Goal: Information Seeking & Learning: Find specific fact

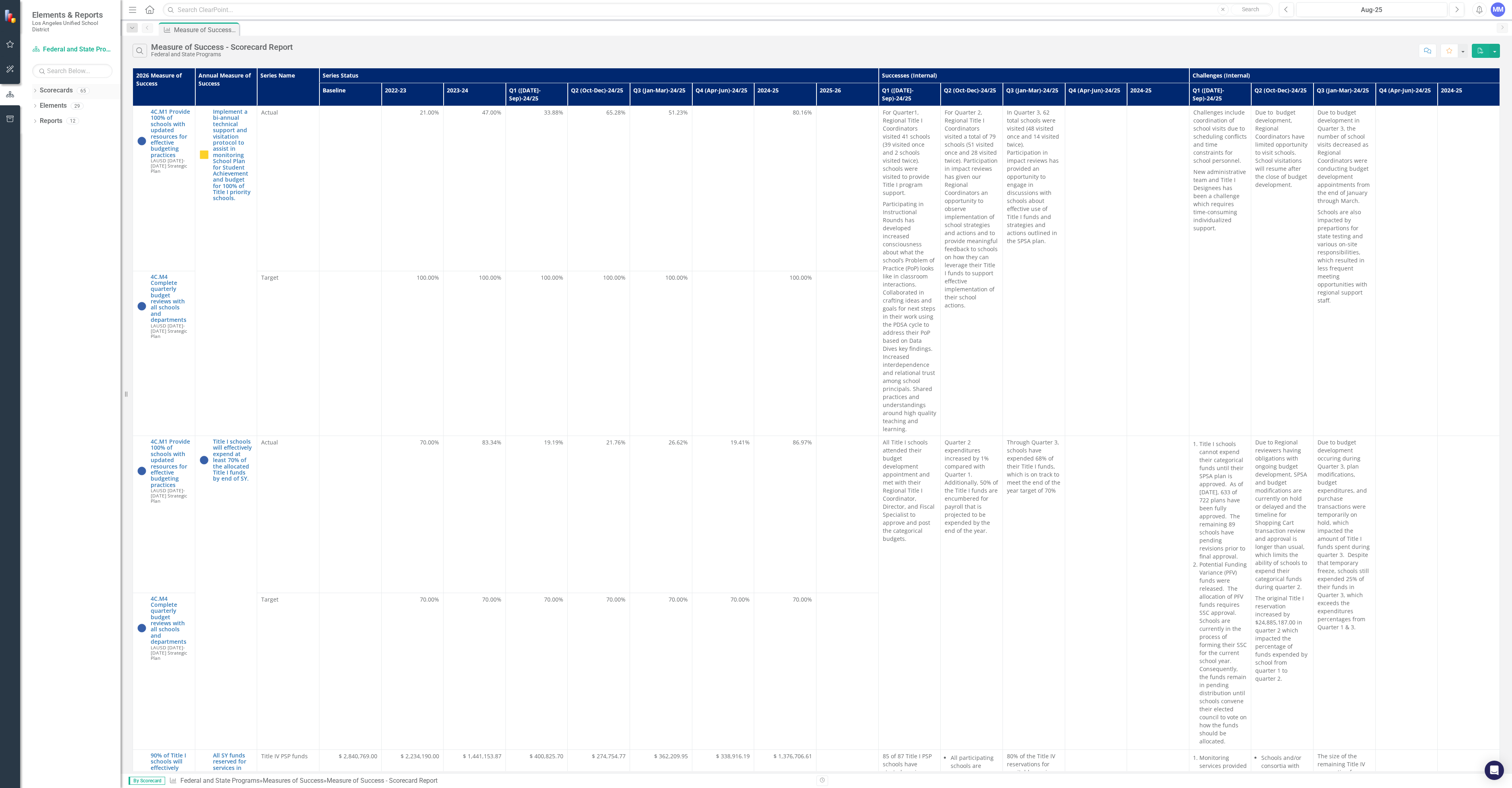
click at [34, 90] on icon "Dropdown" at bounding box center [35, 92] width 6 height 5
click at [241, 167] on link "Implement a bi-annual technical support and visitation protocol to assist in mo…" at bounding box center [233, 155] width 40 height 93
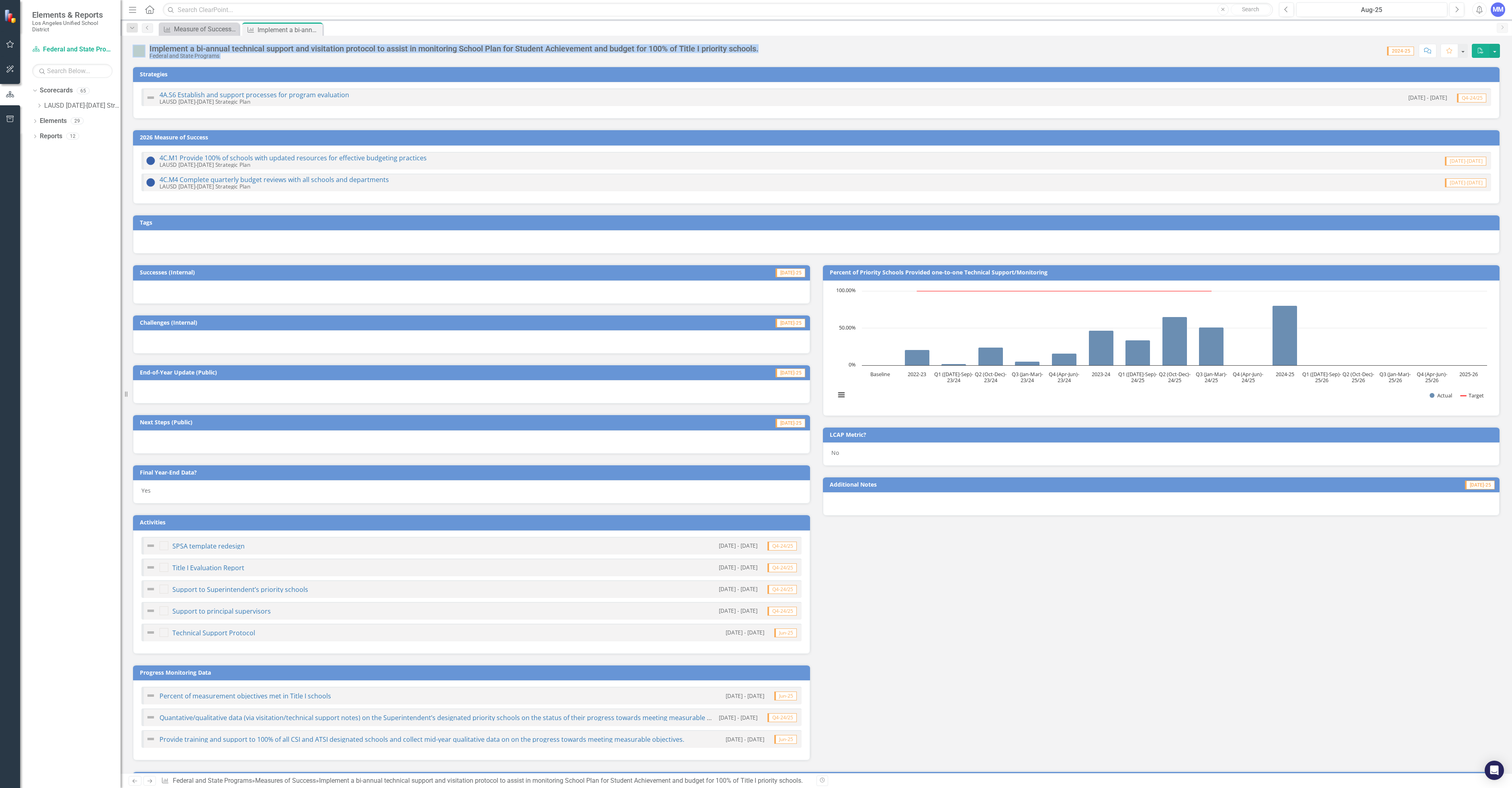
drag, startPoint x: 770, startPoint y: 44, endPoint x: 145, endPoint y: 52, distance: 625.1
click at [145, 52] on div "Implement a bi-annual technical support and visitation protocol to assist in mo…" at bounding box center [816, 48] width 1392 height 24
click at [274, 156] on link "4C.M1 Provide 100% of schools with updated resources for effective budgeting pr…" at bounding box center [293, 158] width 267 height 9
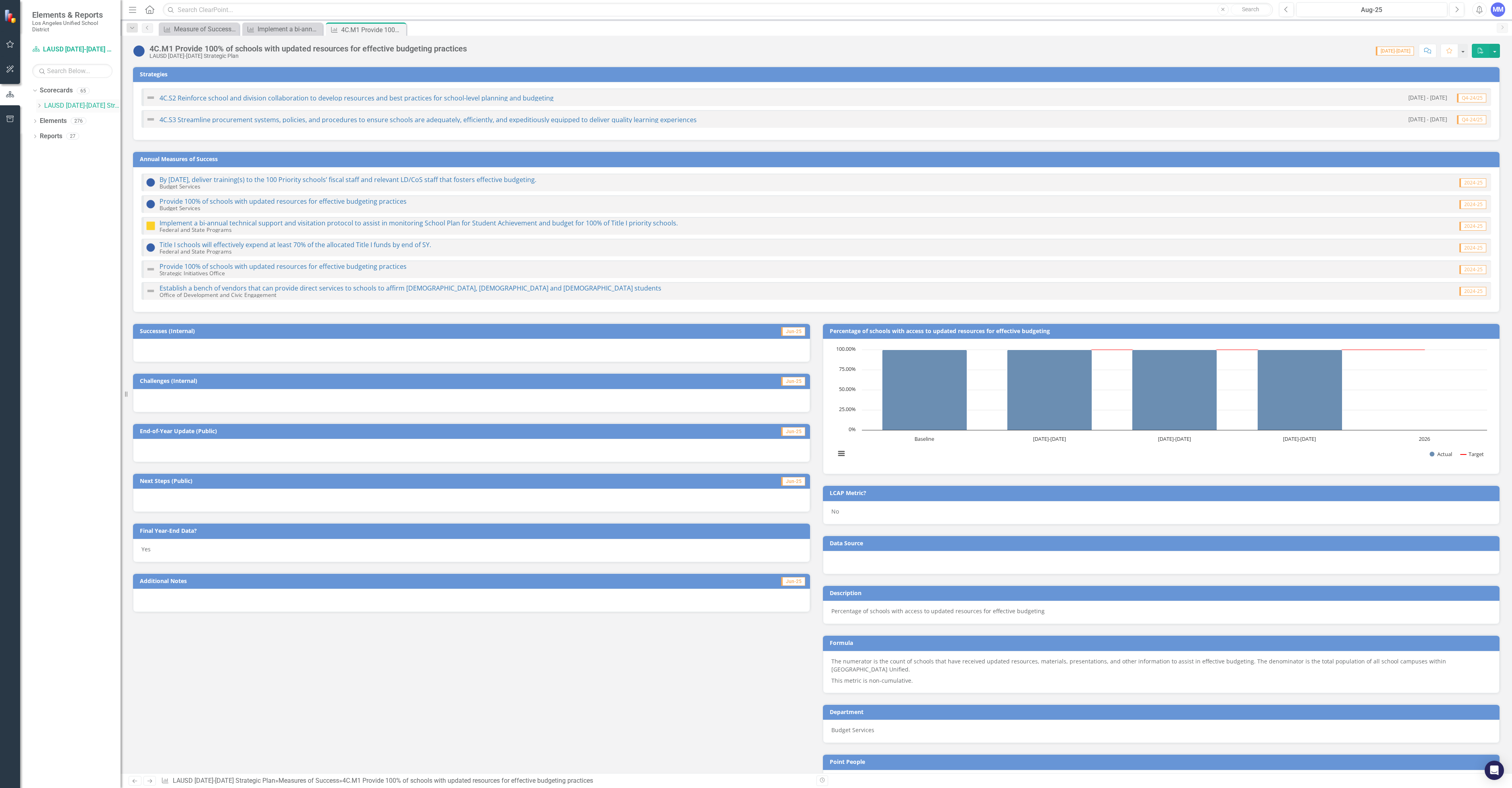
click at [38, 103] on div "Dropdown LAUSD [DATE]-[DATE] Strategic Plan" at bounding box center [79, 106] width 85 height 14
click at [43, 107] on div "Dropdown" at bounding box center [41, 106] width 8 height 7
click at [49, 120] on icon "Dropdown" at bounding box center [47, 120] width 6 height 5
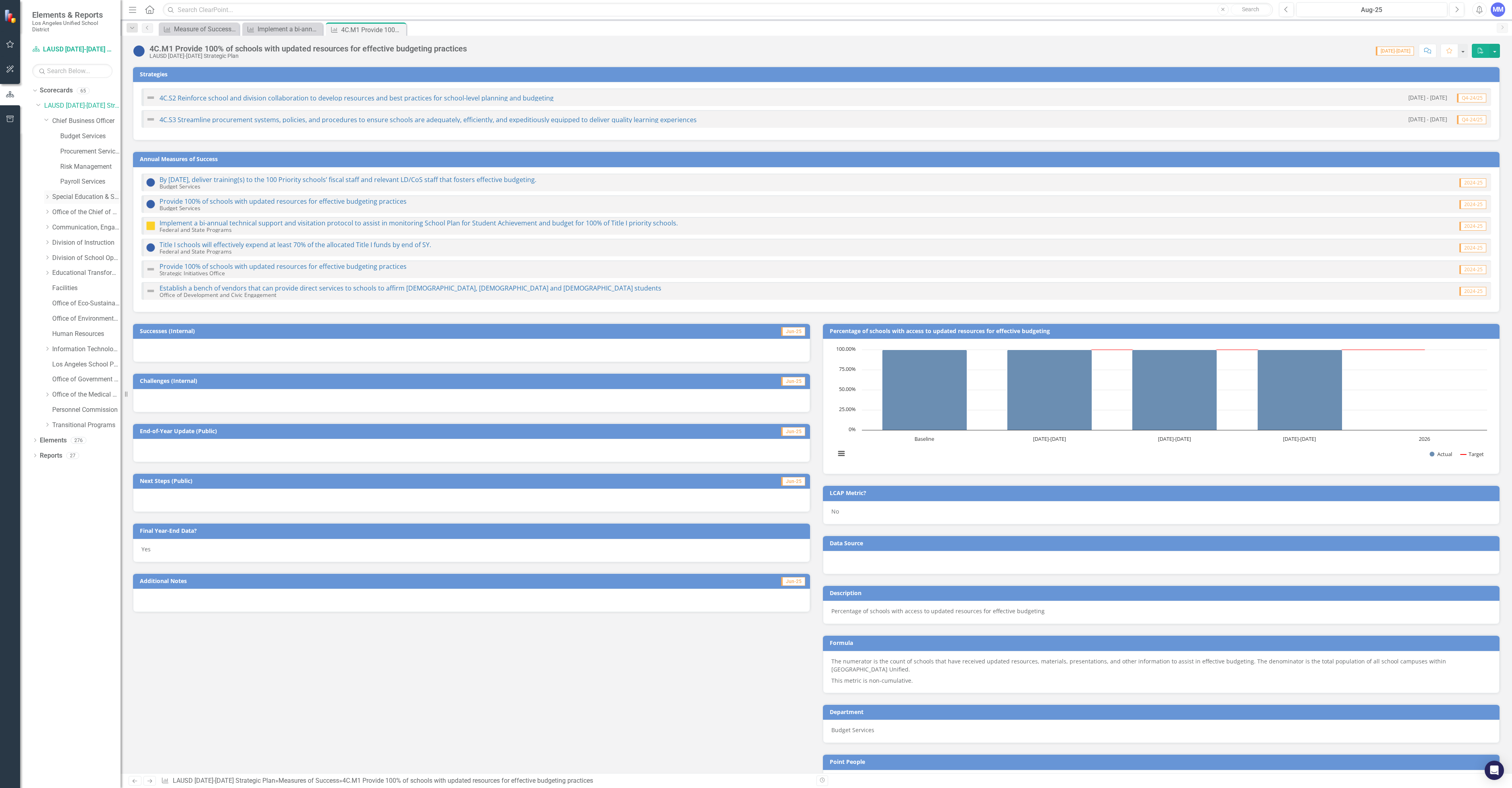
click at [49, 195] on icon "Dropdown" at bounding box center [47, 197] width 6 height 5
click at [83, 240] on link "Federal and State Programs" at bounding box center [90, 243] width 60 height 9
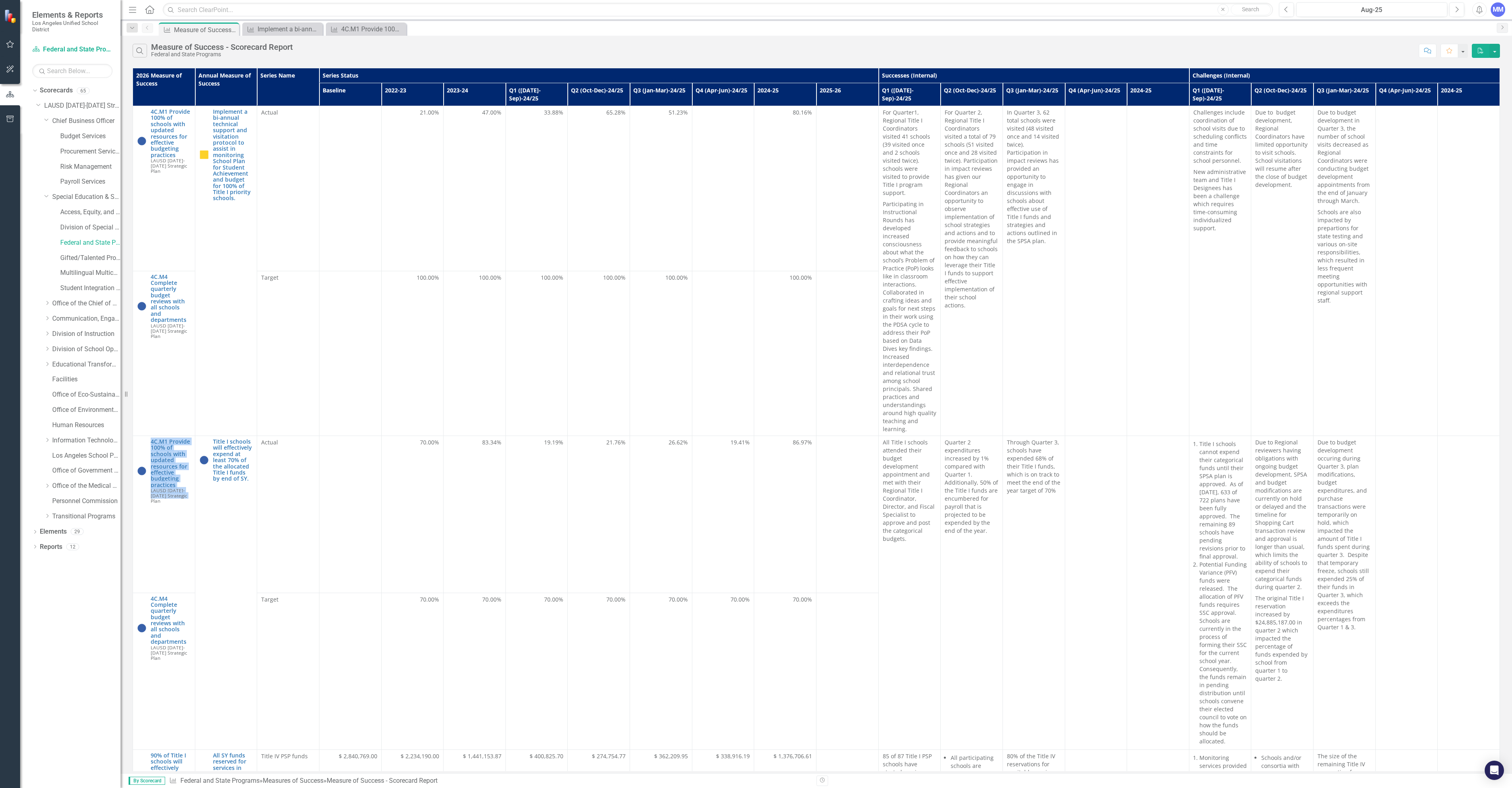
drag, startPoint x: 148, startPoint y: 424, endPoint x: 193, endPoint y: 481, distance: 72.6
click at [193, 481] on td "4C.M1 Provide 100% of schools with updated resources for effective budgeting pr…" at bounding box center [164, 515] width 62 height 157
click at [173, 493] on td "4C.M1 Provide 100% of schools with updated resources for effective budgeting pr…" at bounding box center [164, 515] width 62 height 157
drag, startPoint x: 149, startPoint y: 422, endPoint x: 191, endPoint y: 484, distance: 74.9
click at [191, 484] on td "4C.M1 Provide 100% of schools with updated resources for effective budgeting pr…" at bounding box center [164, 515] width 62 height 157
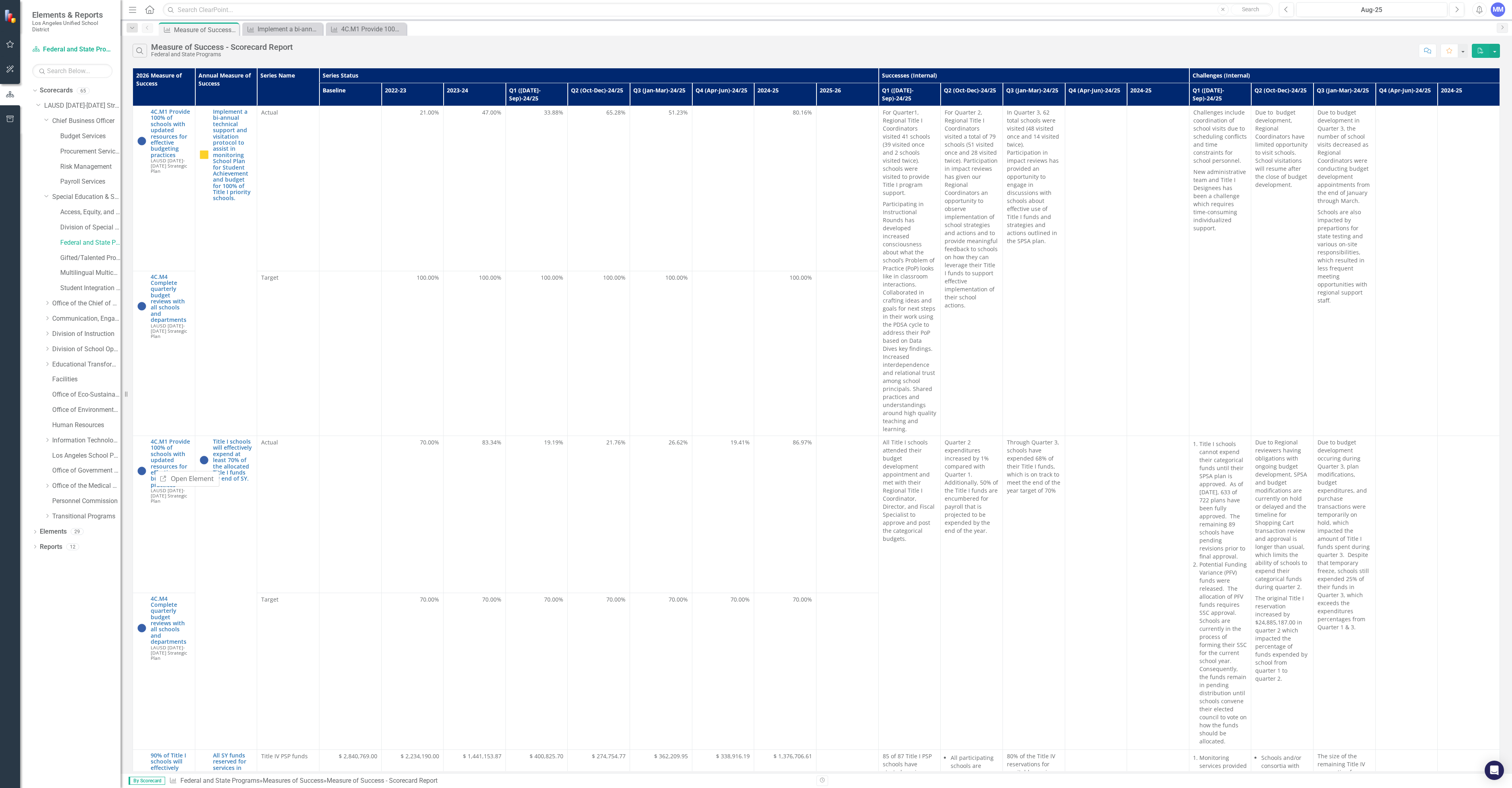
click at [146, 476] on div "4C.M1 Provide 100% of schools with updated resources for effective budgeting pr…" at bounding box center [164, 472] width 54 height 66
drag, startPoint x: 182, startPoint y: 480, endPoint x: 145, endPoint y: 425, distance: 66.3
click at [145, 439] on div "4C.M1 Provide 100% of schools with updated resources for effective budgeting pr…" at bounding box center [164, 472] width 54 height 66
copy div "4C.M1 Provide 100% of schools with updated resources for effective budgeting pr…"
click at [161, 460] on link "4C.M1 Provide 100% of schools with updated resources for effective budgeting pr…" at bounding box center [171, 463] width 40 height 49
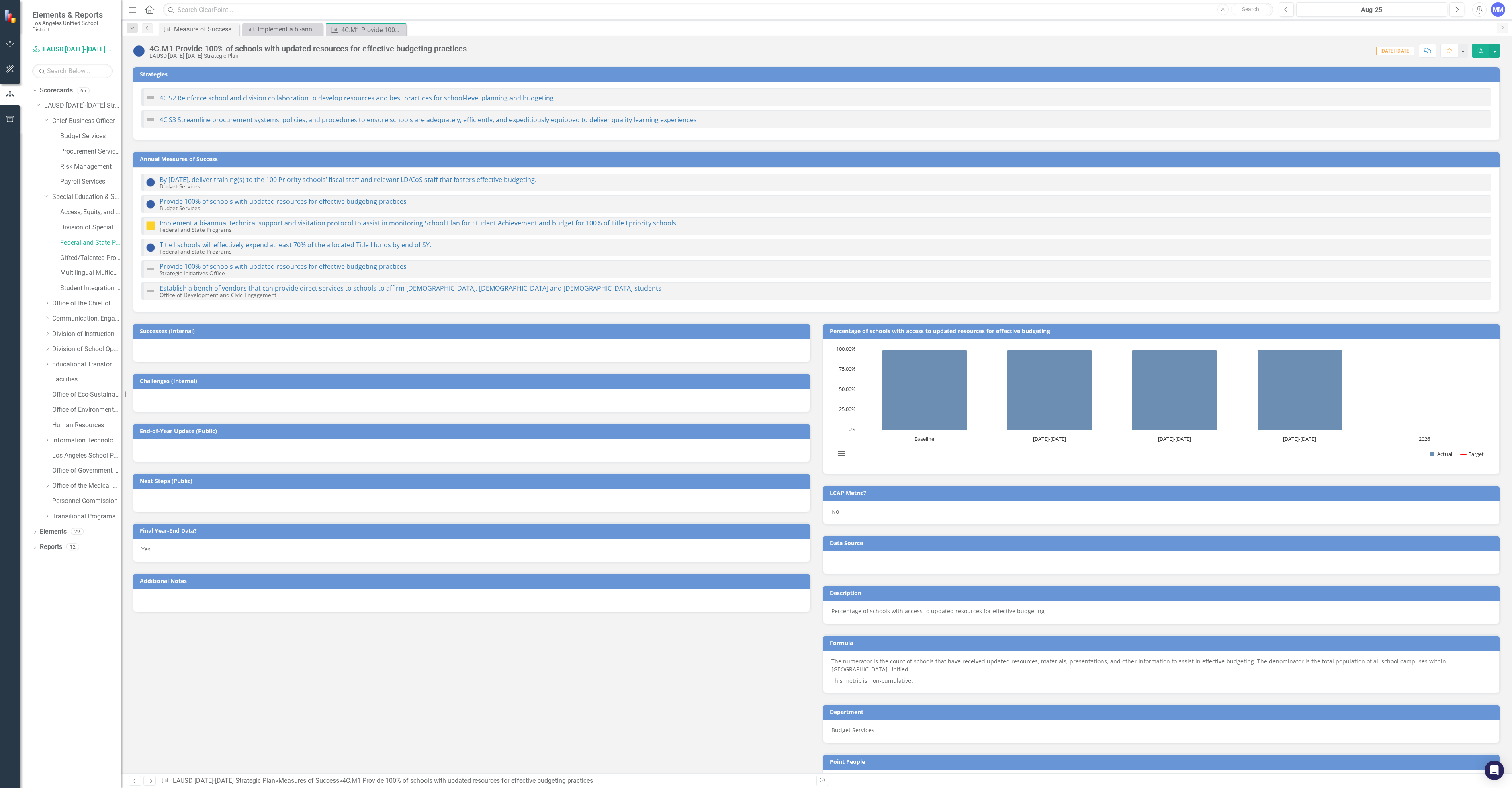
click at [161, 461] on div at bounding box center [471, 451] width 677 height 23
click at [276, 204] on link "Provide 100% of schools with updated resources for effective budgeting practices" at bounding box center [283, 201] width 247 height 9
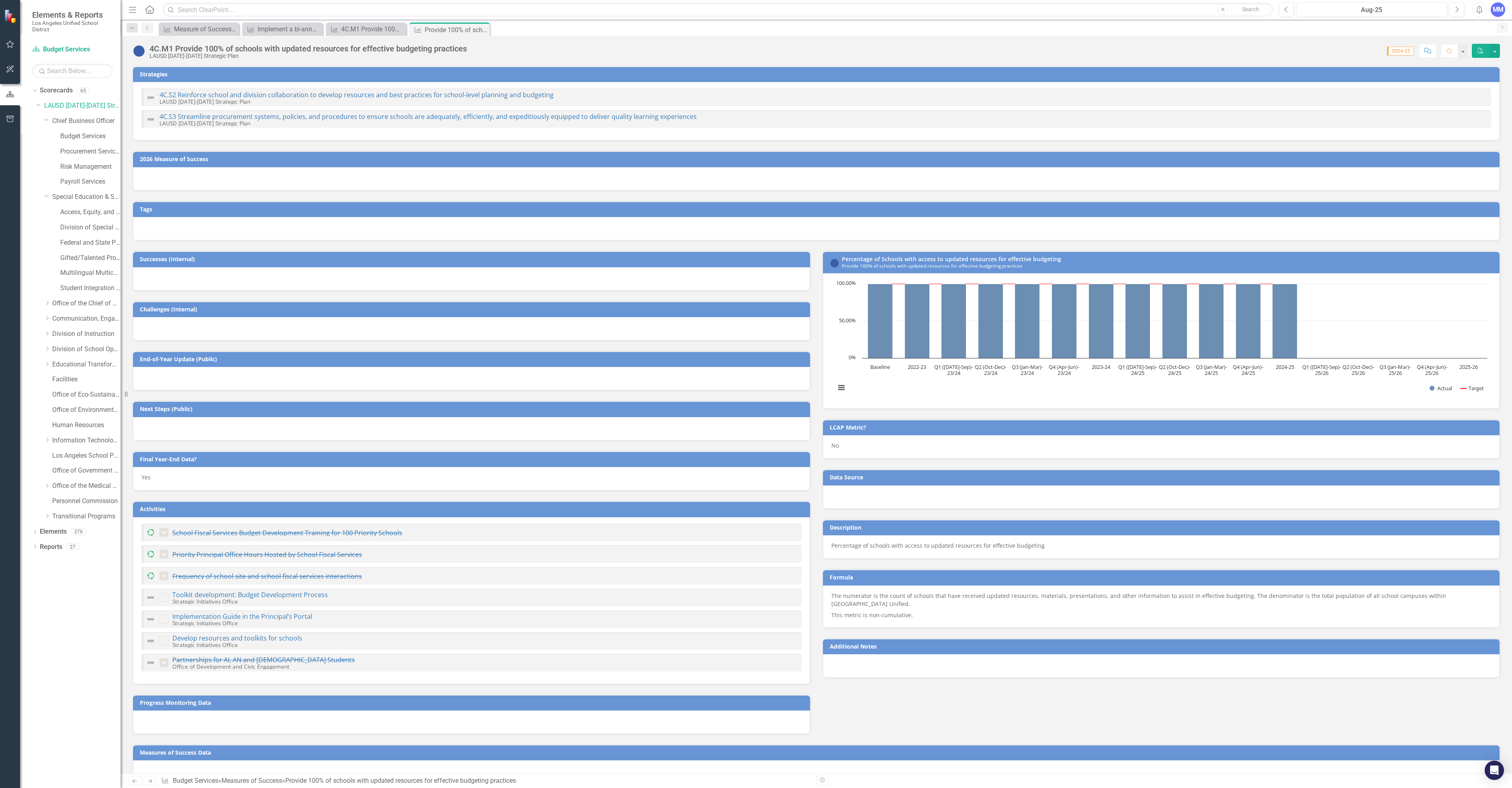
checkbox input "true"
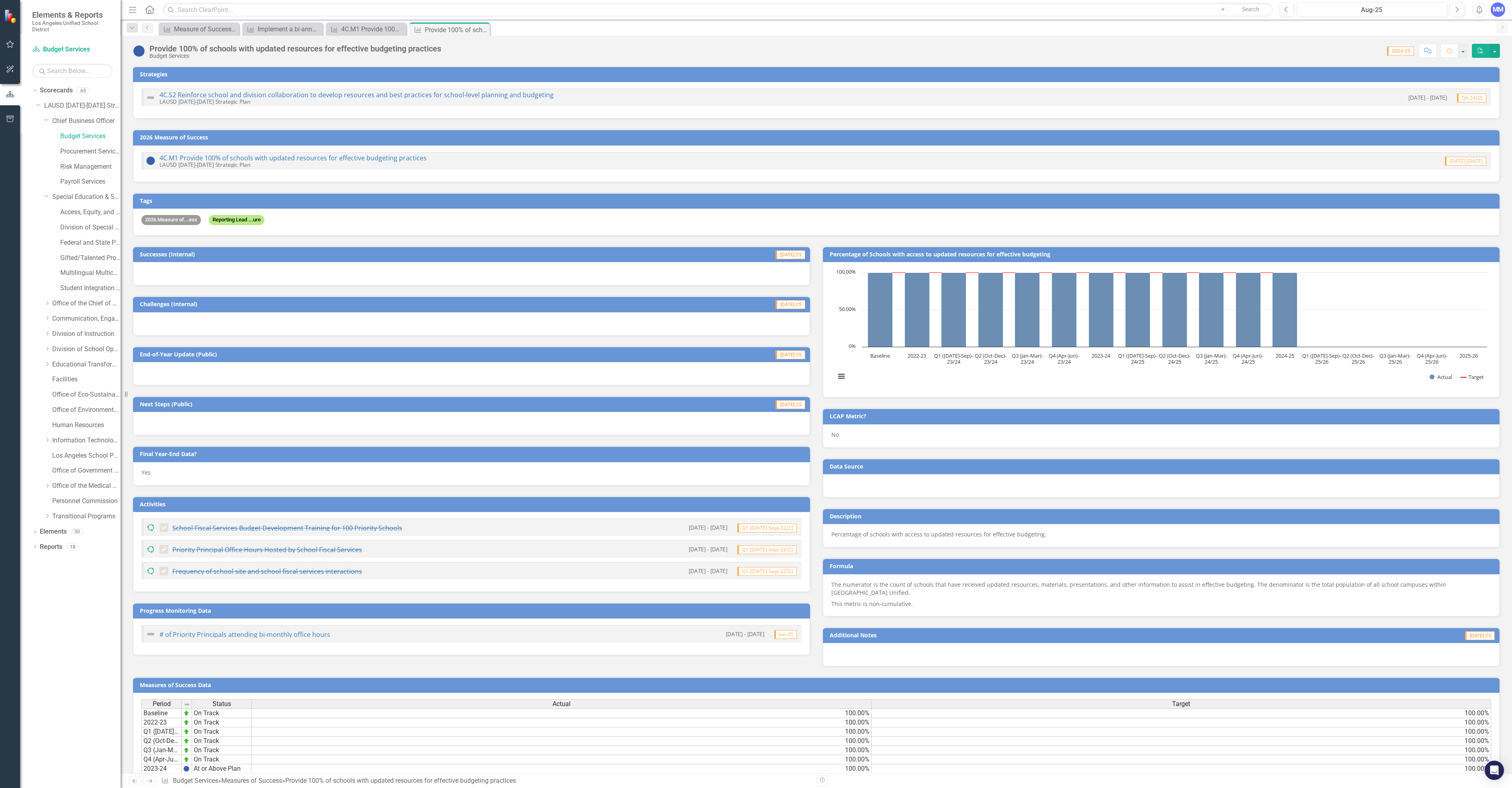
drag, startPoint x: 379, startPoint y: 154, endPoint x: 271, endPoint y: 181, distance: 111.3
click at [230, 170] on div "4C.M1 Provide 100% of schools with updated resources for effective budgeting pr…" at bounding box center [816, 164] width 1366 height 36
drag, startPoint x: 254, startPoint y: 170, endPoint x: 154, endPoint y: 89, distance: 128.7
click at [154, 89] on div "Strategies 4C.S2 Reinforce school and division collaboration to develop resourc…" at bounding box center [816, 146] width 1379 height 180
drag, startPoint x: 280, startPoint y: 171, endPoint x: 237, endPoint y: 163, distance: 43.7
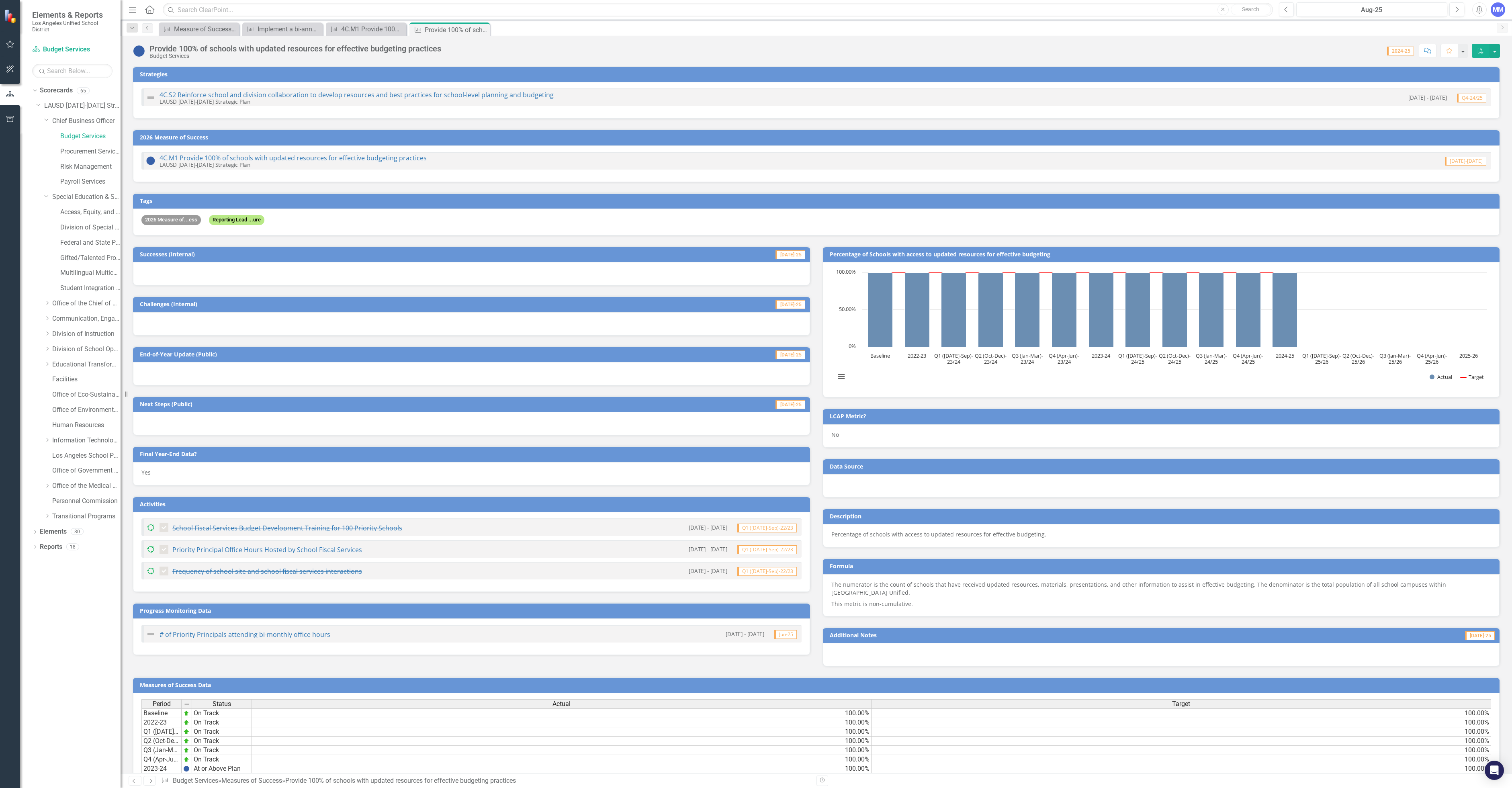
click at [238, 163] on div "4C.M1 Provide 100% of schools with updated resources for effective budgeting pr…" at bounding box center [816, 164] width 1366 height 36
click at [189, 157] on link "4C.M1 Provide 100% of schools with updated resources for effective budgeting pr…" at bounding box center [293, 158] width 267 height 9
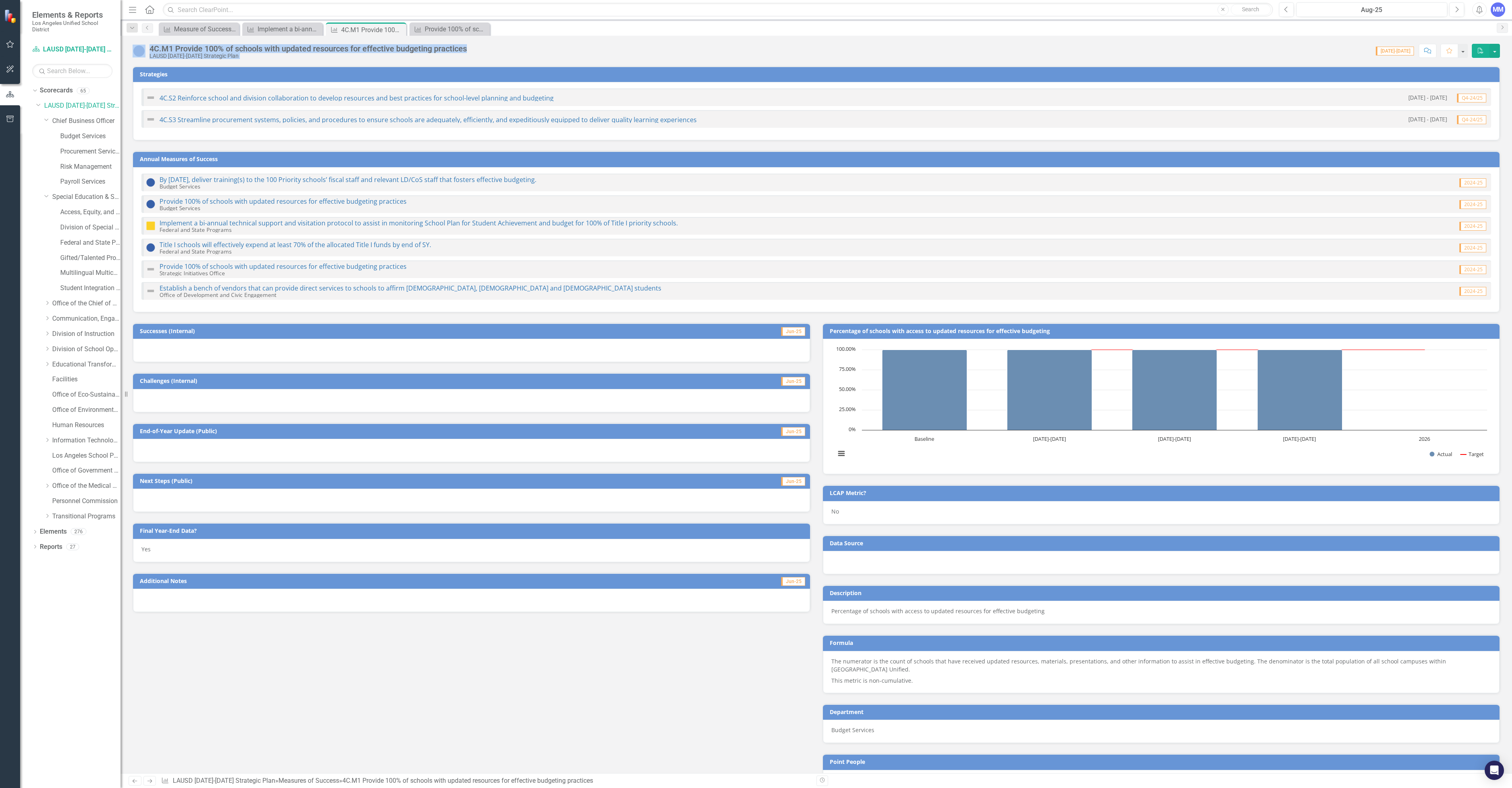
drag, startPoint x: 443, startPoint y: 46, endPoint x: 155, endPoint y: 68, distance: 288.8
click at [155, 72] on div "4C.M1 Provide 100% of schools with updated resources for effective budgeting pr…" at bounding box center [816, 405] width 1392 height 738
copy div "4C.M1 Provide 100% of schools with updated resources for effective budgeting pr…"
click at [512, 177] on link "By [DATE], deliver training(s) to the 100 Priority schools’ fiscal staff and re…" at bounding box center [348, 179] width 377 height 9
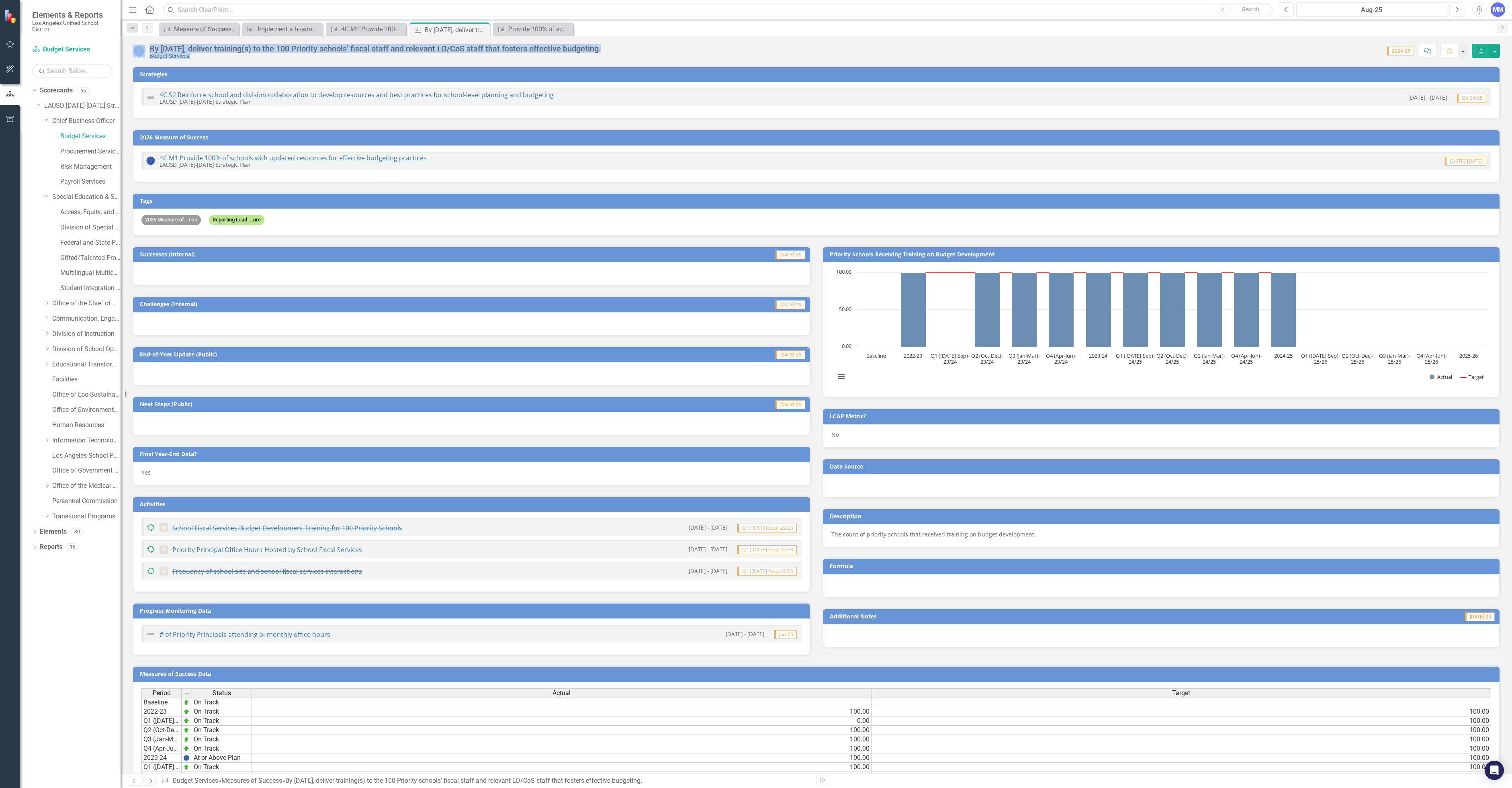
drag, startPoint x: 590, startPoint y: 53, endPoint x: 136, endPoint y: 39, distance: 454.2
click at [136, 39] on div "By [DATE], deliver training(s) to the 100 Priority schools’ fiscal staff and re…" at bounding box center [816, 48] width 1392 height 24
copy div "By [DATE], deliver training(s) to the 100 Priority schools’ fiscal staff and re…"
drag, startPoint x: 431, startPoint y: 158, endPoint x: 247, endPoint y: 112, distance: 189.7
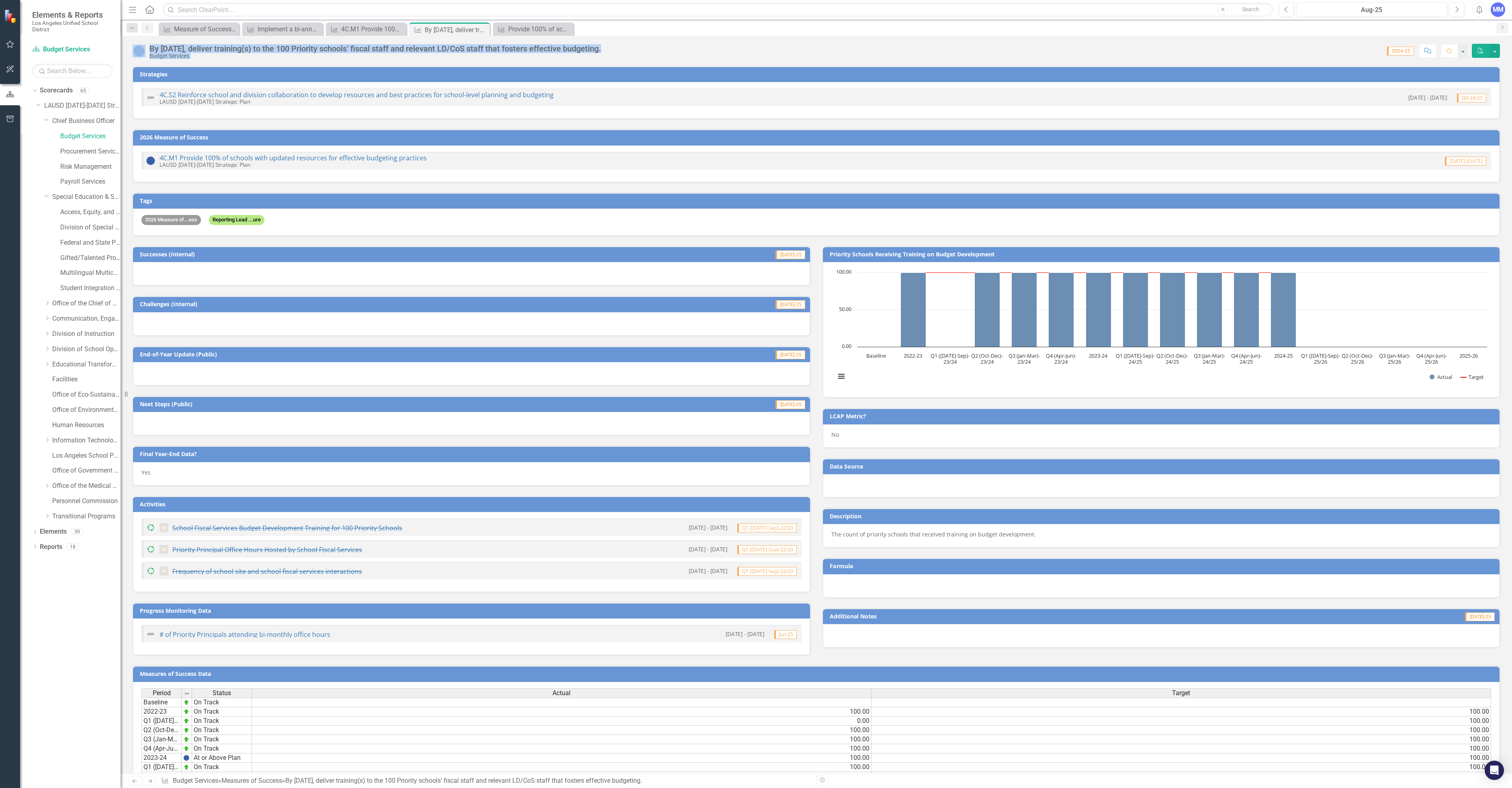
click at [247, 113] on div "Strategies 4C.S2 Reinforce school and division collaboration to develop resourc…" at bounding box center [816, 146] width 1379 height 180
click at [422, 59] on div "Budget Services" at bounding box center [375, 56] width 451 height 6
click at [351, 89] on div "4C.S2 Reinforce school and division collaboration to develop resources and best…" at bounding box center [816, 97] width 1349 height 18
drag, startPoint x: 435, startPoint y: 157, endPoint x: 238, endPoint y: 156, distance: 197.0
click at [238, 156] on div "4C.M1 Provide 100% of schools with updated resources for effective budgeting pr…" at bounding box center [816, 161] width 1349 height 18
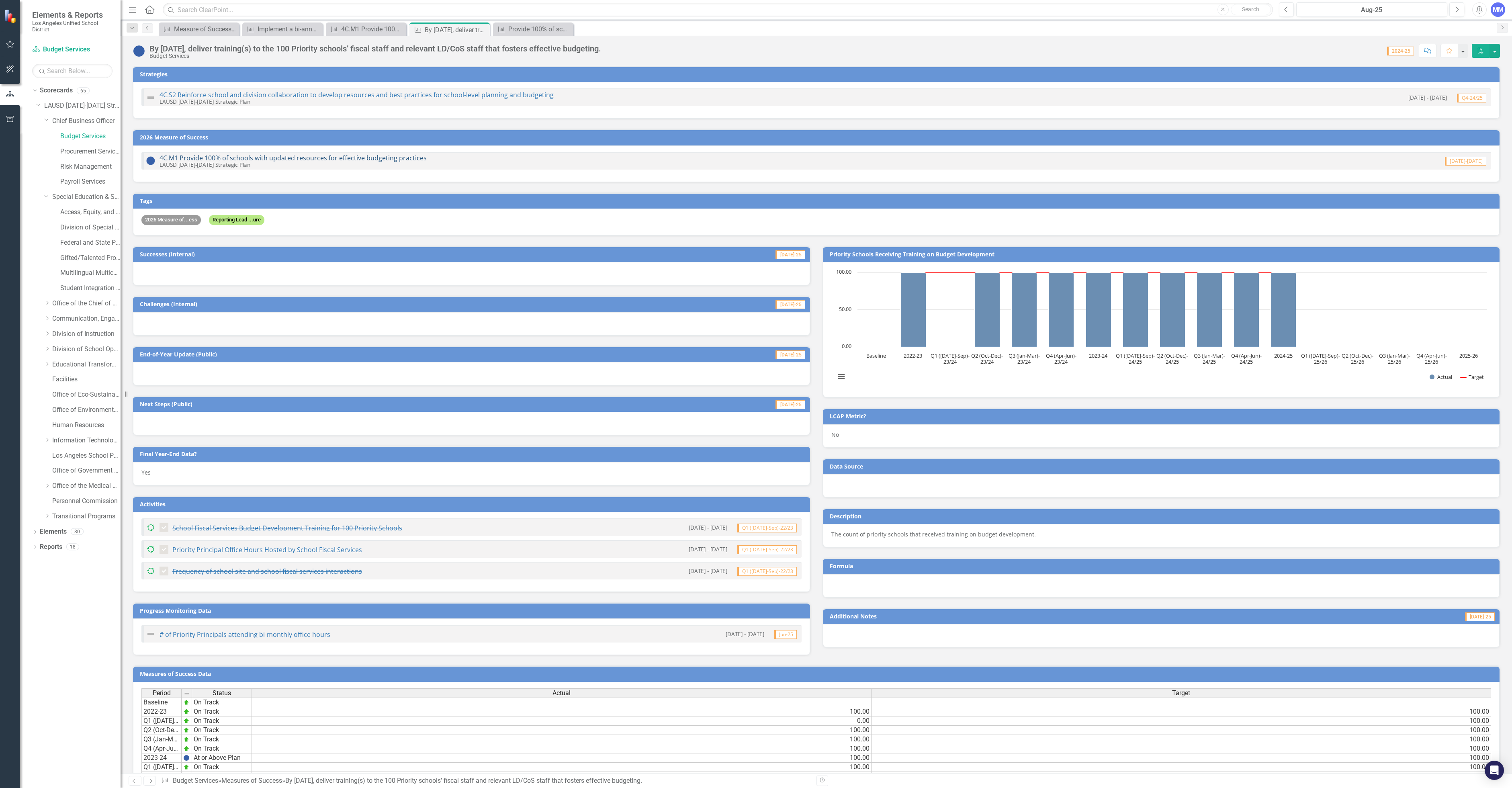
click at [255, 156] on link "4C.M1 Provide 100% of schools with updated resources for effective budgeting pr…" at bounding box center [293, 158] width 267 height 9
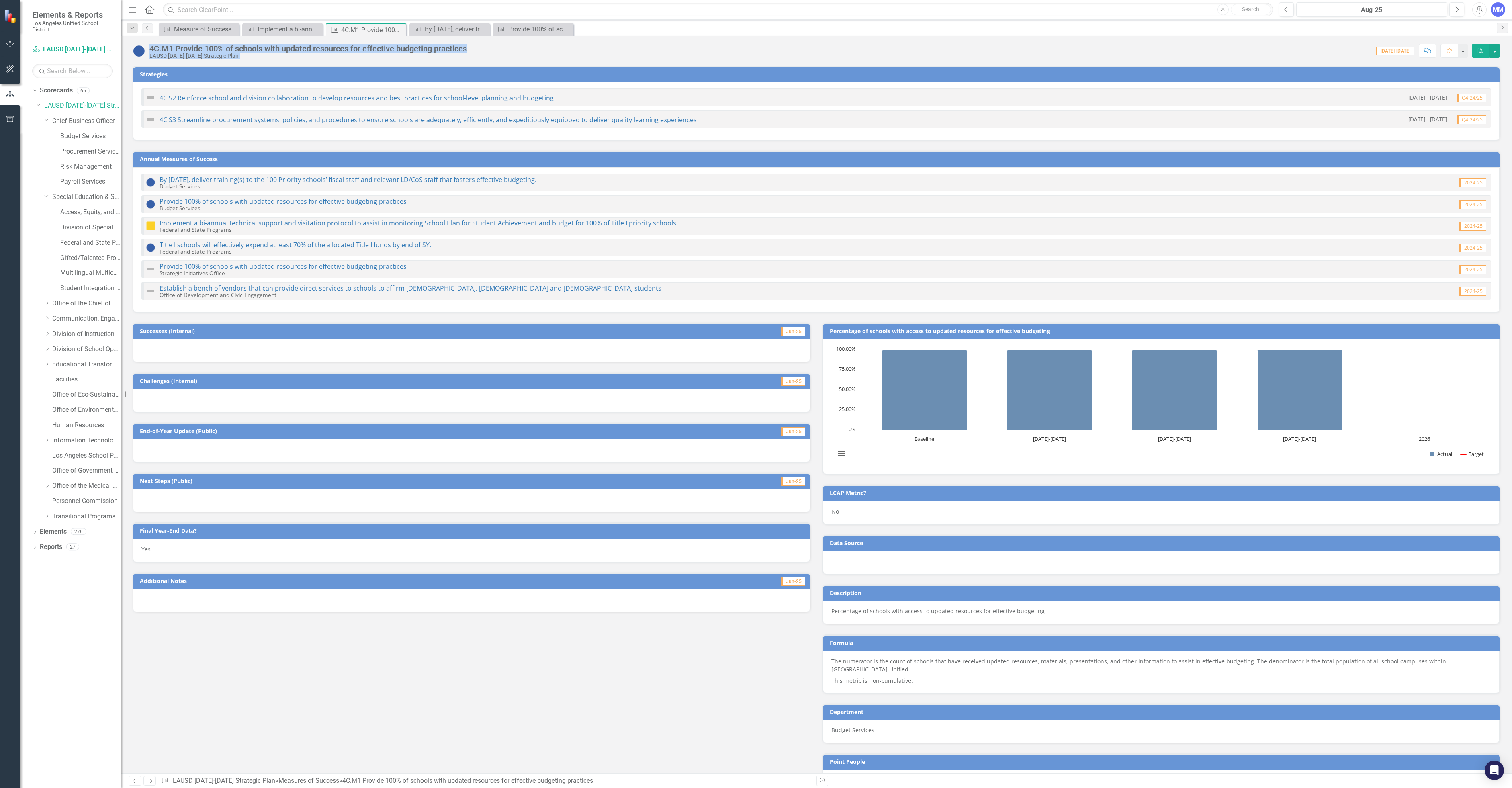
drag, startPoint x: 496, startPoint y: 49, endPoint x: 150, endPoint y: 49, distance: 346.0
click at [150, 49] on div "4C.M1 Provide 100% of schools with updated resources for effective budgeting pr…" at bounding box center [816, 48] width 1392 height 24
copy div "4C.M1 Provide 100% of schools with updated resources for effective budgeting pr…"
